Goal: Task Accomplishment & Management: Use online tool/utility

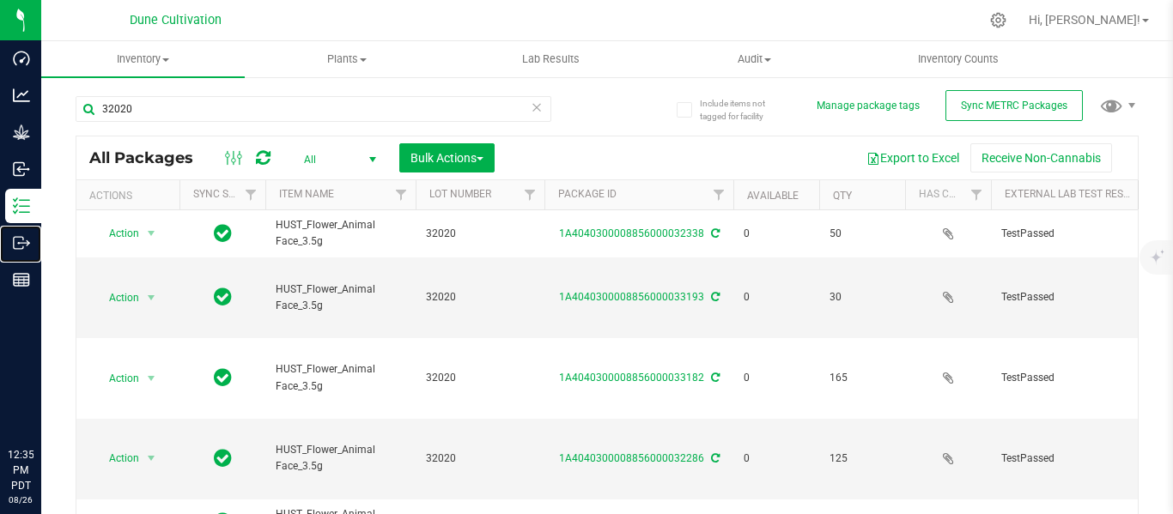
click at [0, 0] on p "Outbound" at bounding box center [0, 0] width 0 height 0
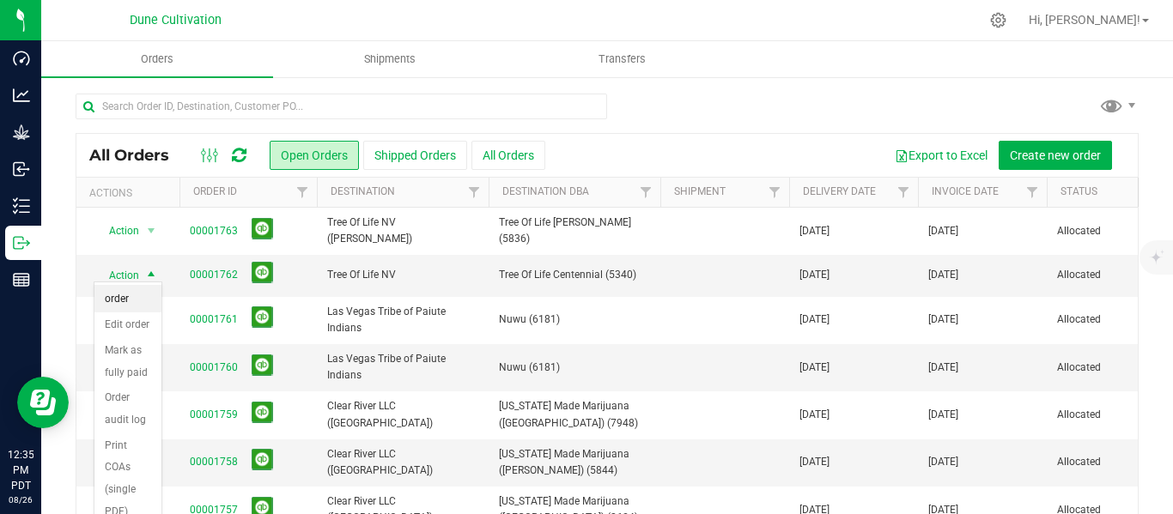
scroll to position [66, 0]
click at [688, 117] on div at bounding box center [607, 114] width 1063 height 40
click at [152, 271] on span "select" at bounding box center [151, 276] width 14 height 14
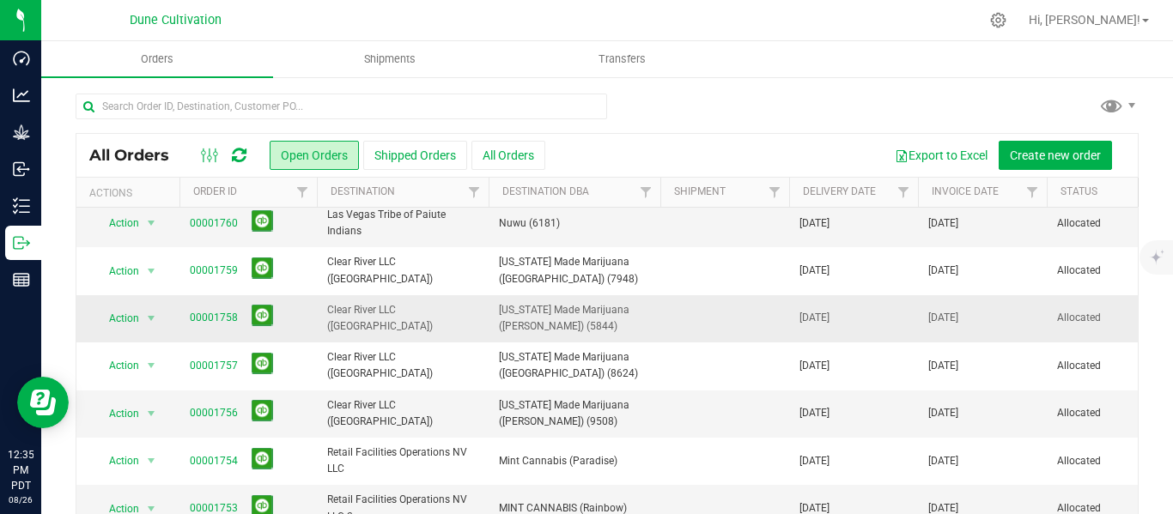
scroll to position [0, 0]
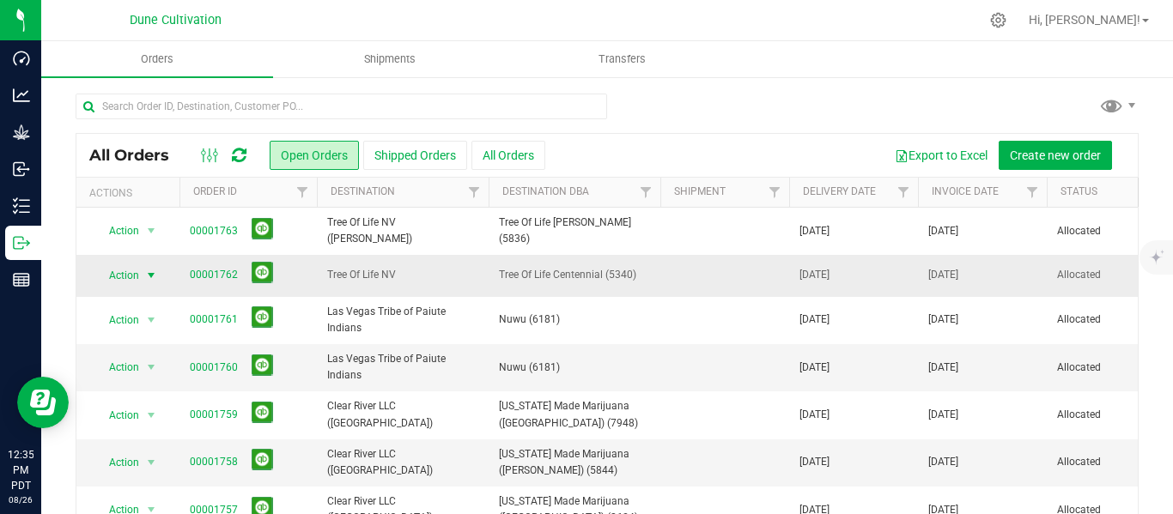
click at [151, 270] on span "select" at bounding box center [151, 276] width 14 height 14
click at [154, 270] on span "select" at bounding box center [151, 276] width 14 height 14
click at [118, 508] on li "Print invoice" at bounding box center [127, 523] width 67 height 47
click at [150, 269] on span "select" at bounding box center [151, 276] width 14 height 14
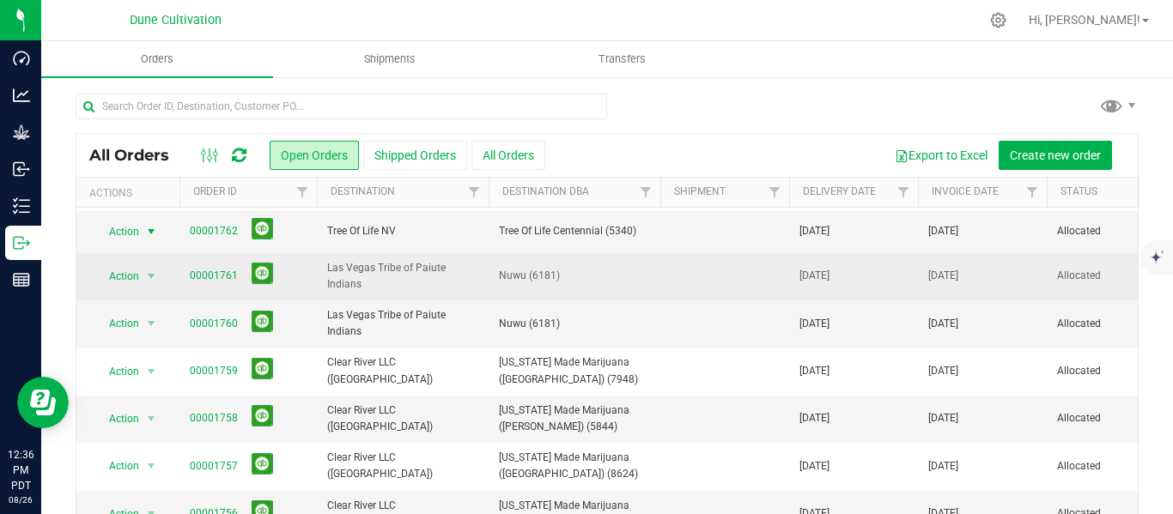
scroll to position [45, 0]
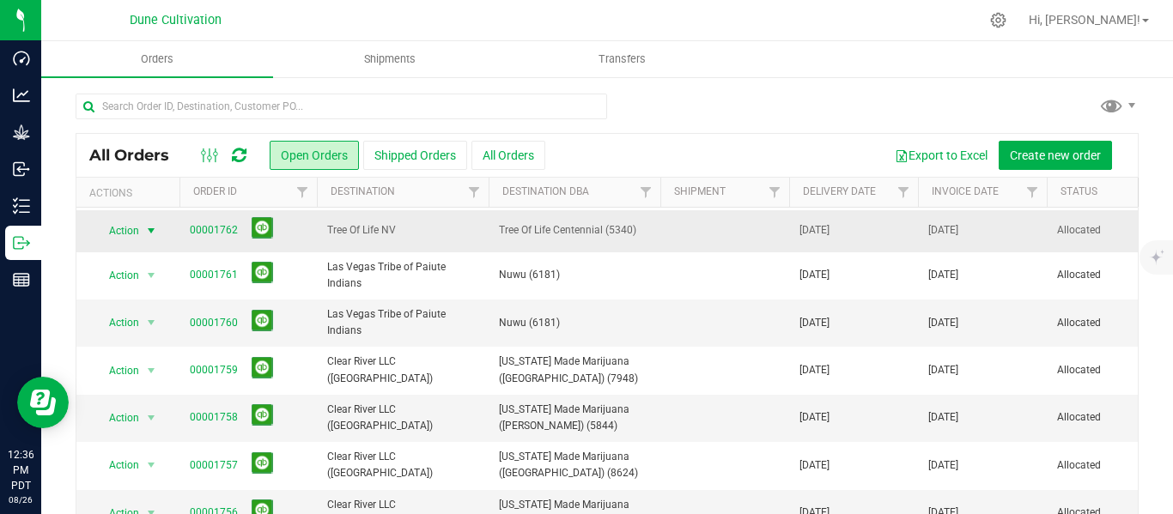
click at [149, 224] on span "select" at bounding box center [151, 231] width 14 height 14
